Goal: Communication & Community: Answer question/provide support

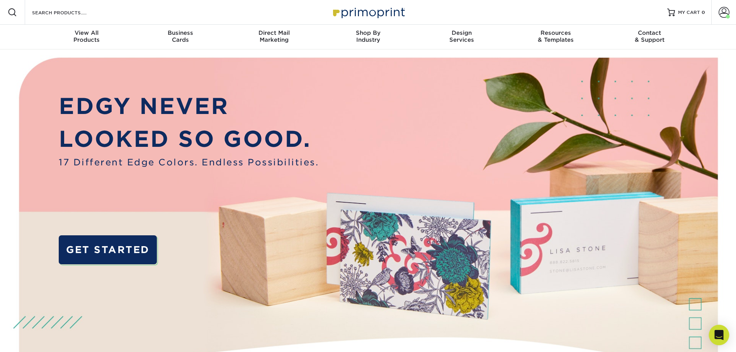
click at [716, 335] on icon "Open Intercom Messenger" at bounding box center [718, 335] width 9 height 10
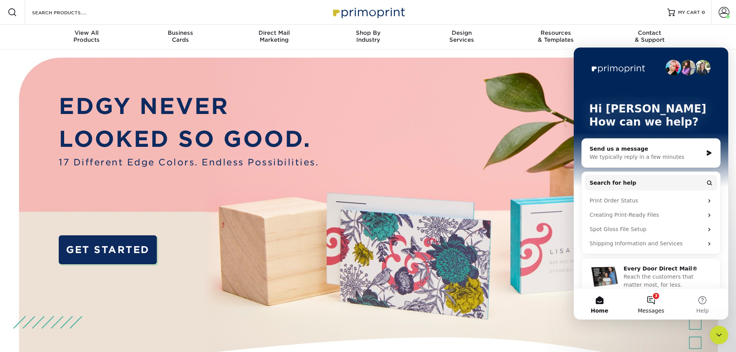
click at [654, 294] on button "3 Messages" at bounding box center [650, 304] width 51 height 31
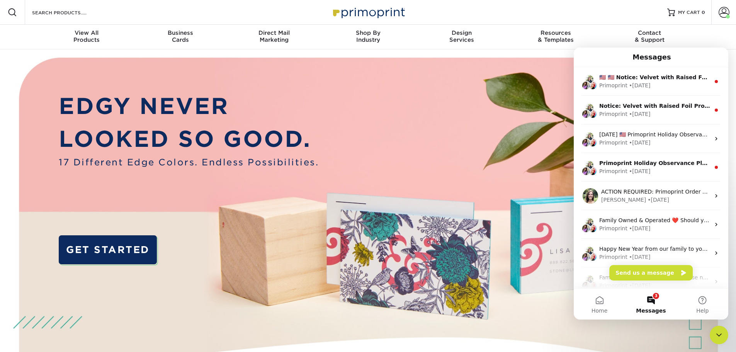
click at [552, 135] on img at bounding box center [368, 231] width 729 height 364
click at [539, 152] on img at bounding box center [368, 231] width 729 height 364
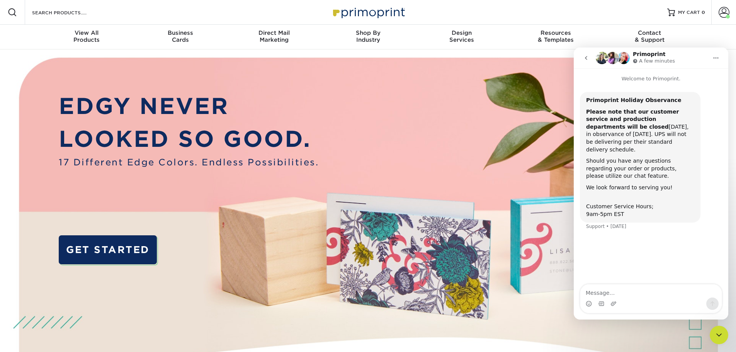
click at [586, 57] on icon "go back" at bounding box center [586, 58] width 6 height 6
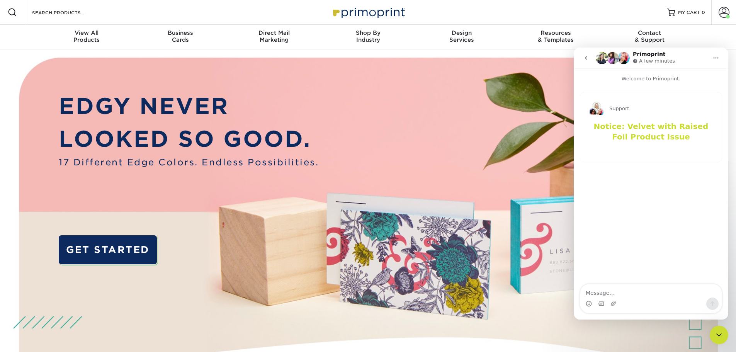
click at [587, 58] on icon "go back" at bounding box center [586, 58] width 6 height 6
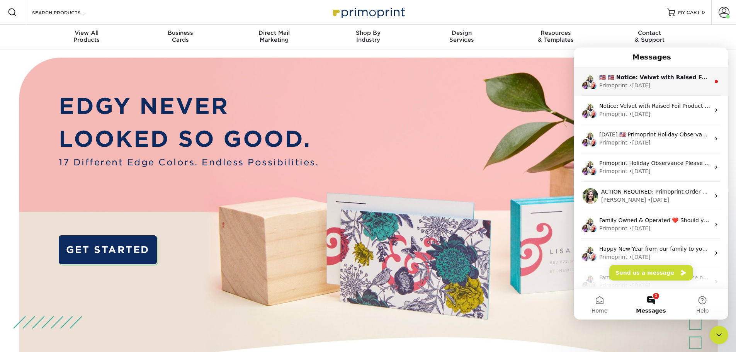
click at [624, 87] on div "Primoprint" at bounding box center [613, 86] width 28 height 8
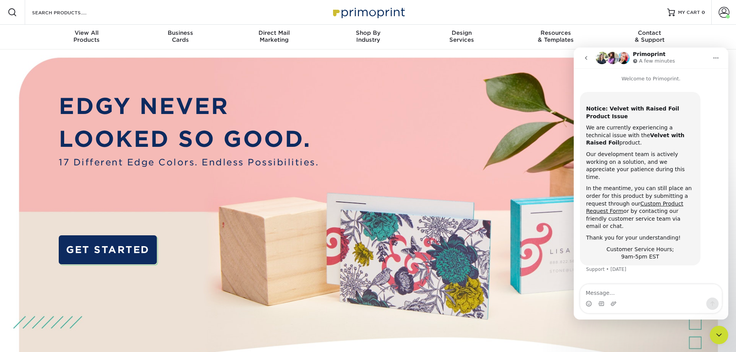
click at [584, 58] on icon "go back" at bounding box center [586, 58] width 6 height 6
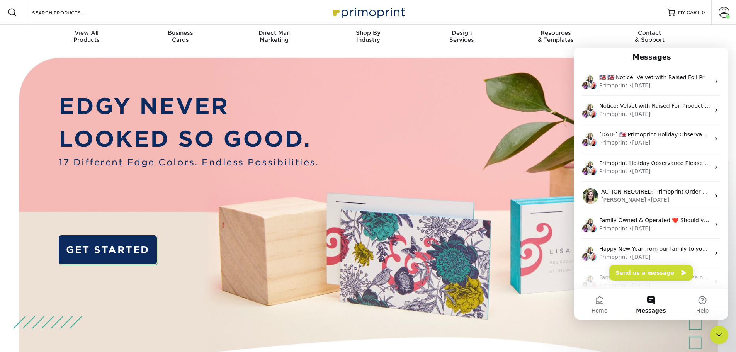
click at [560, 150] on img at bounding box center [368, 231] width 729 height 364
click at [720, 35] on nav "Resources Menu Search Products Account [PERSON_NAME] Business Account Cedar Rec…" at bounding box center [368, 24] width 736 height 49
